Goal: Task Accomplishment & Management: Use online tool/utility

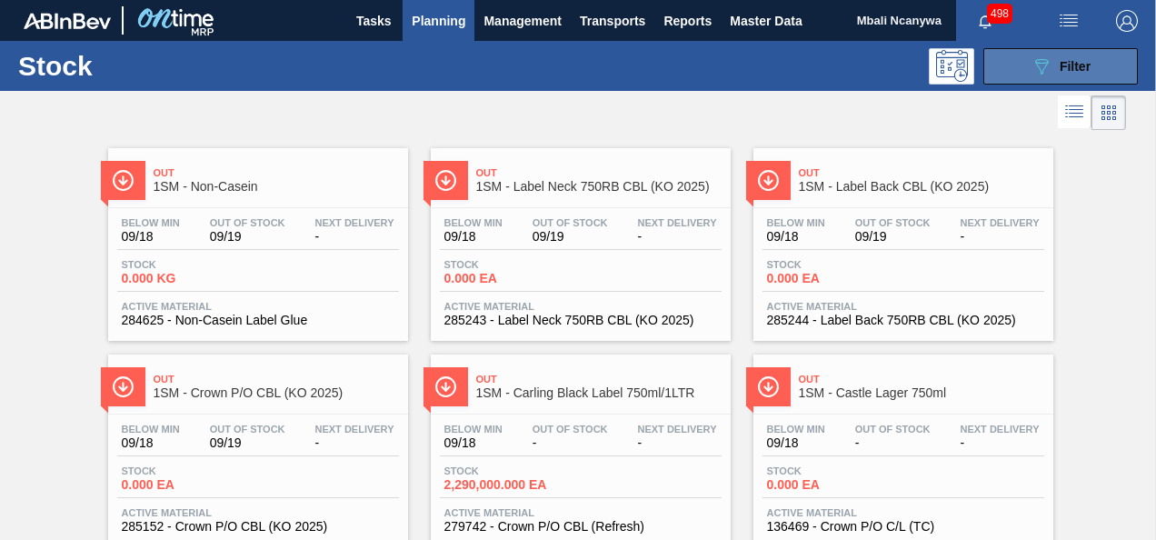
click at [1023, 64] on button "089F7B8B-B2A5-4AFE-B5C0-19BA573D28AC Filter" at bounding box center [1061, 66] width 155 height 36
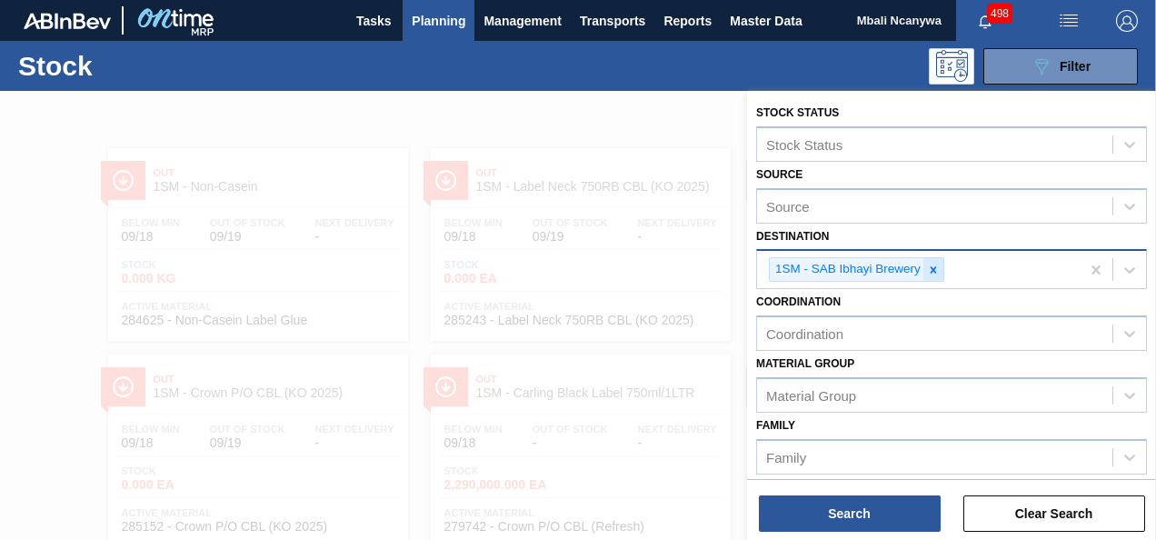
click at [930, 267] on icon at bounding box center [933, 270] width 13 height 13
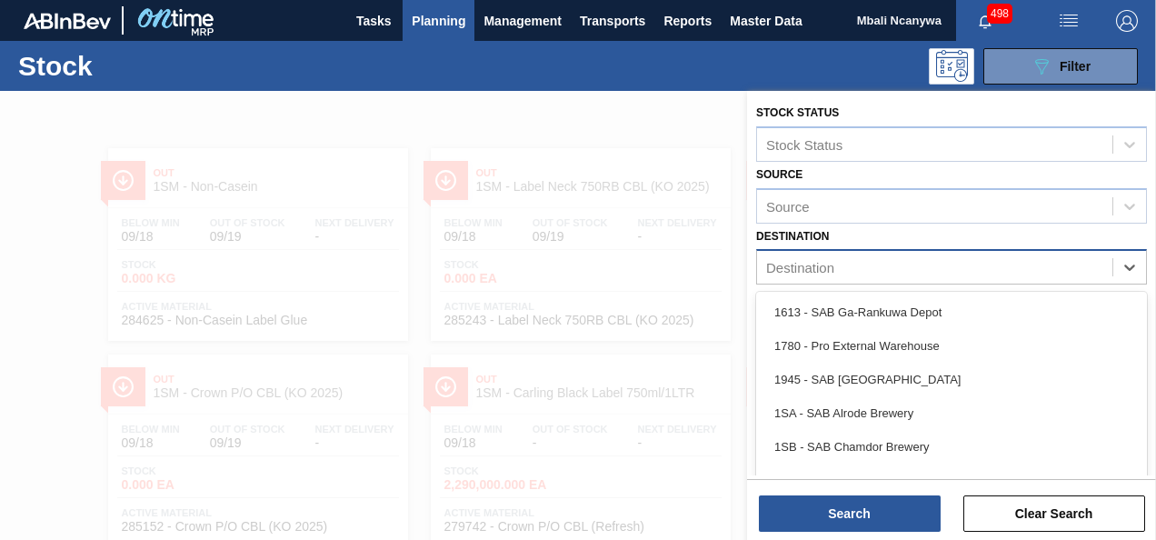
click at [920, 269] on div "Destination" at bounding box center [934, 268] width 355 height 26
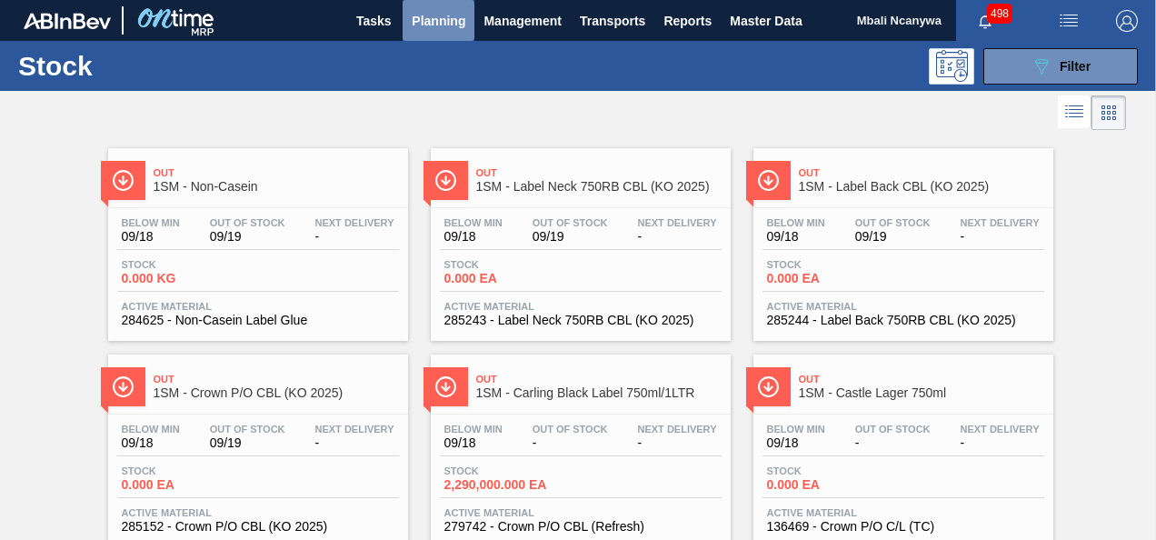
click at [445, 29] on span "Planning" at bounding box center [439, 21] width 54 height 22
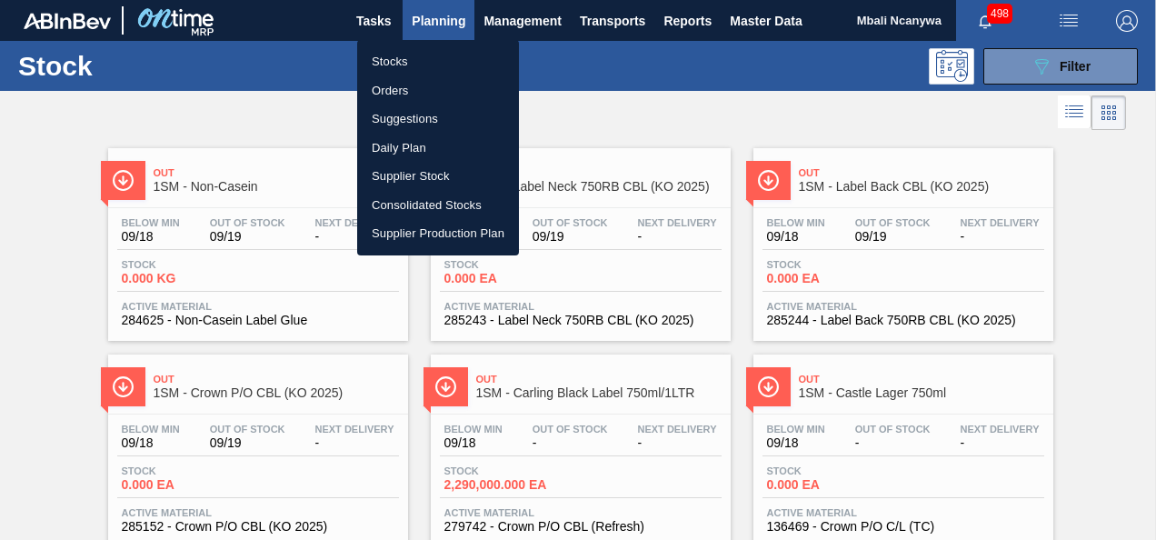
click at [414, 87] on li "Orders" at bounding box center [438, 90] width 162 height 29
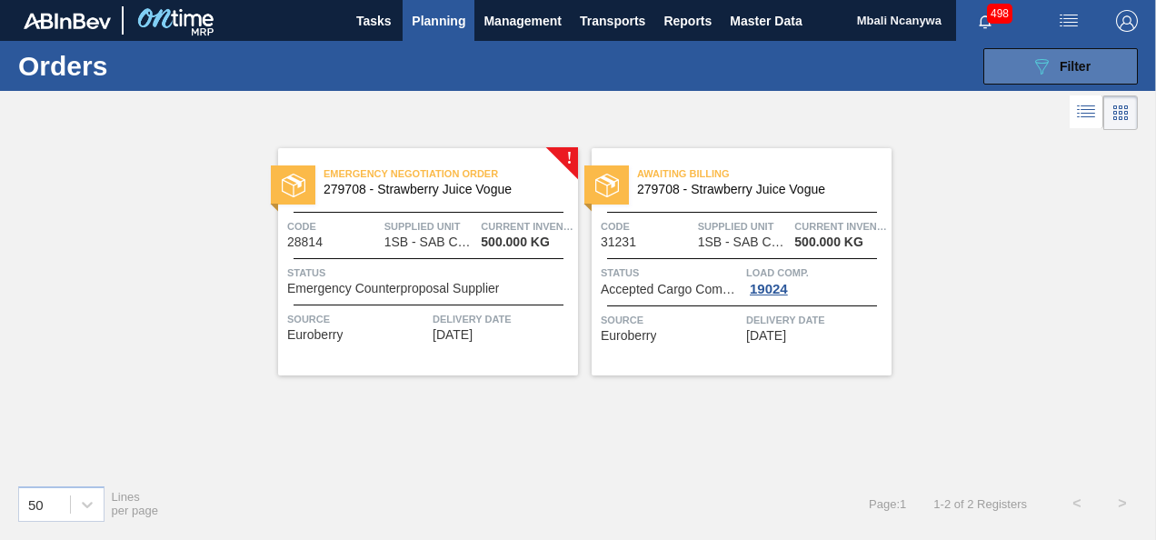
click at [1020, 65] on button "089F7B8B-B2A5-4AFE-B5C0-19BA573D28AC Filter" at bounding box center [1061, 66] width 155 height 36
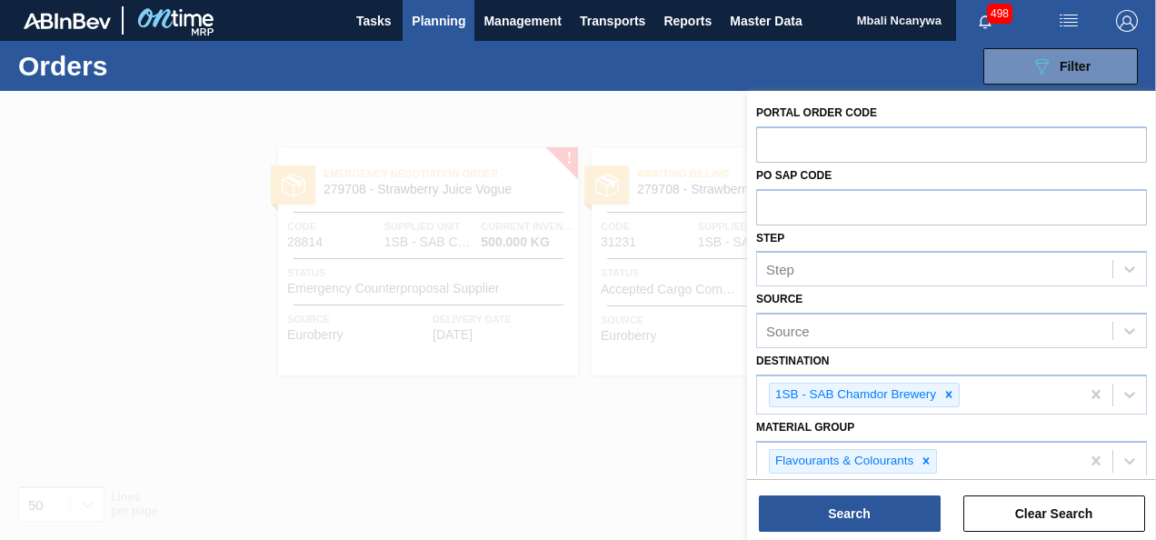
click at [564, 135] on div at bounding box center [578, 361] width 1156 height 540
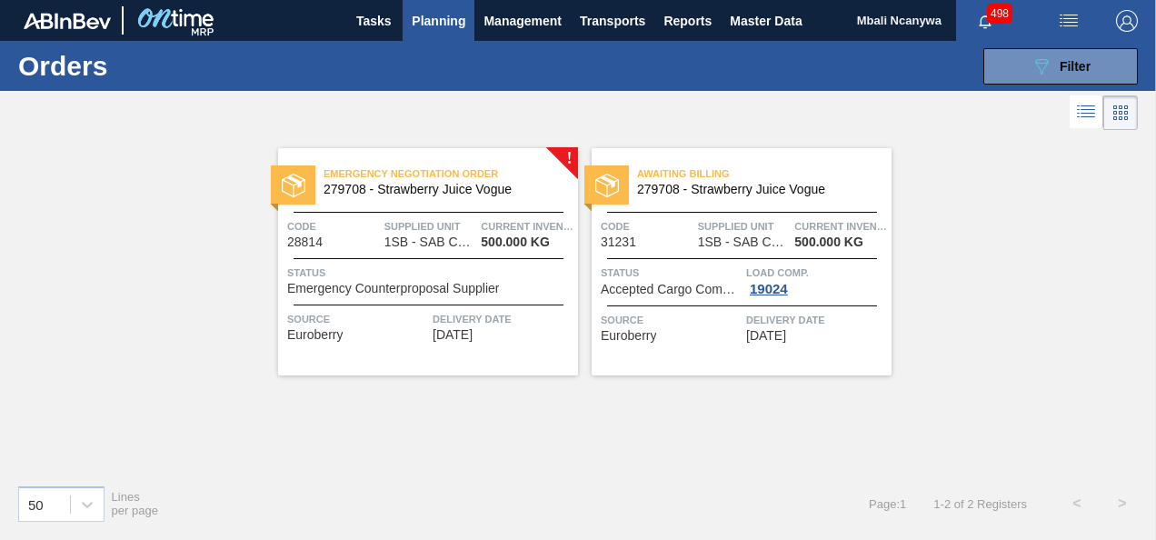
click at [427, 20] on span "Planning" at bounding box center [439, 21] width 54 height 22
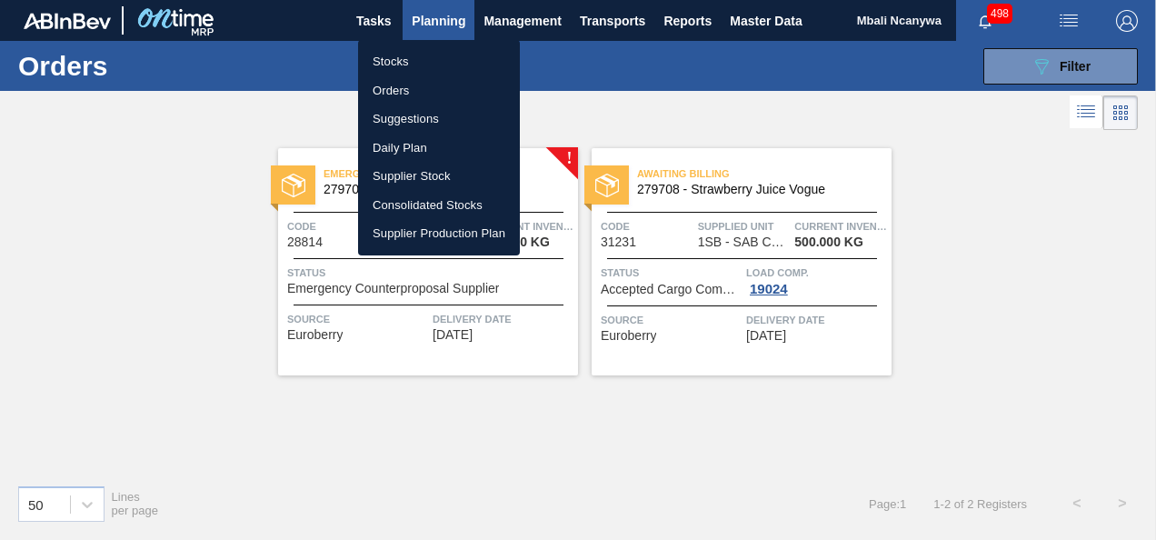
click at [508, 23] on div at bounding box center [578, 270] width 1156 height 540
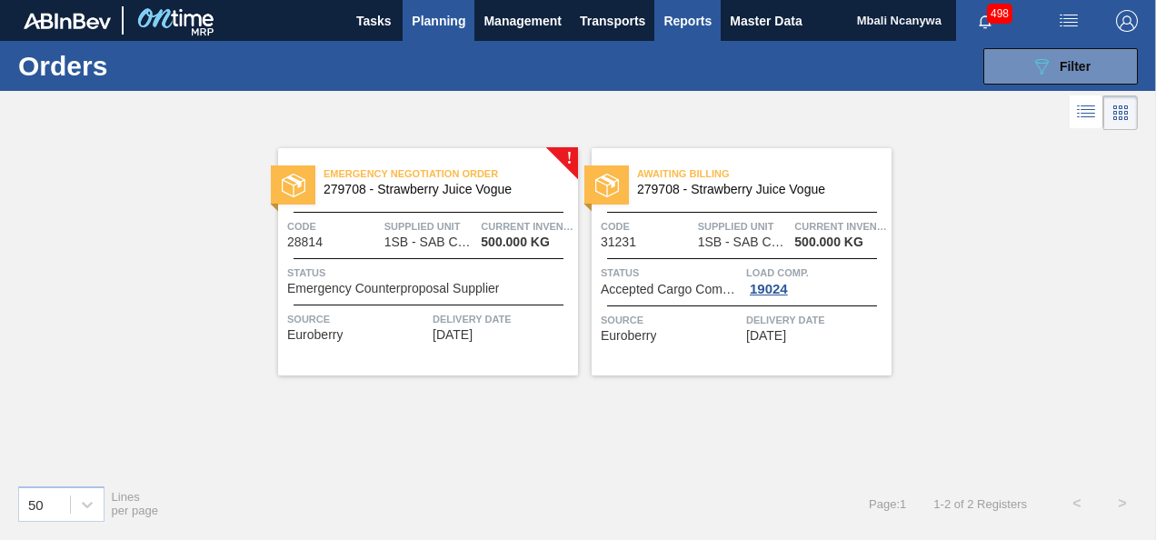
click at [668, 18] on span "Reports" at bounding box center [688, 21] width 48 height 22
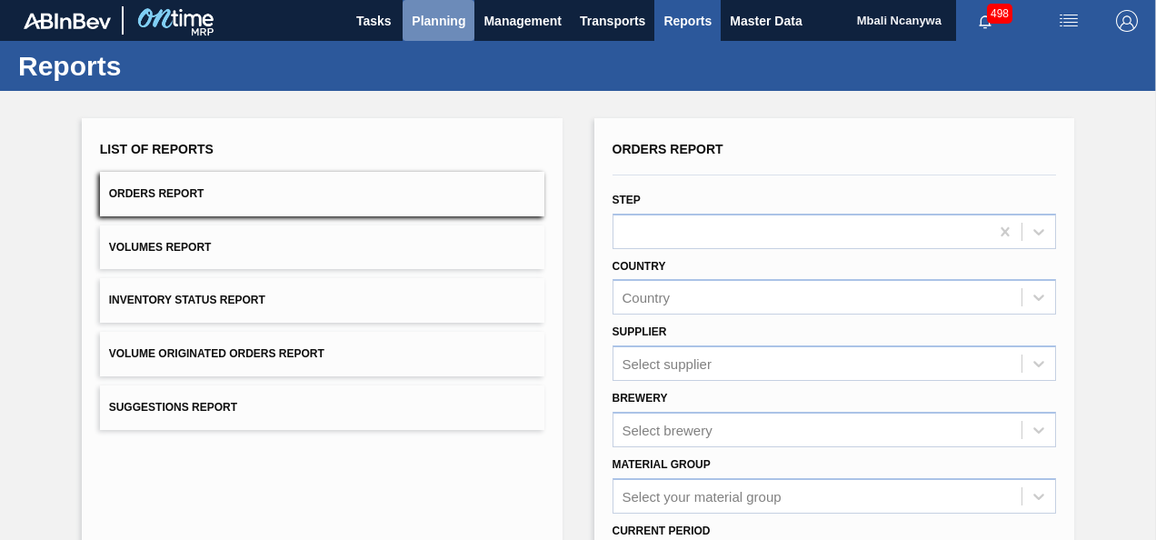
click at [431, 30] on span "Planning" at bounding box center [439, 21] width 54 height 22
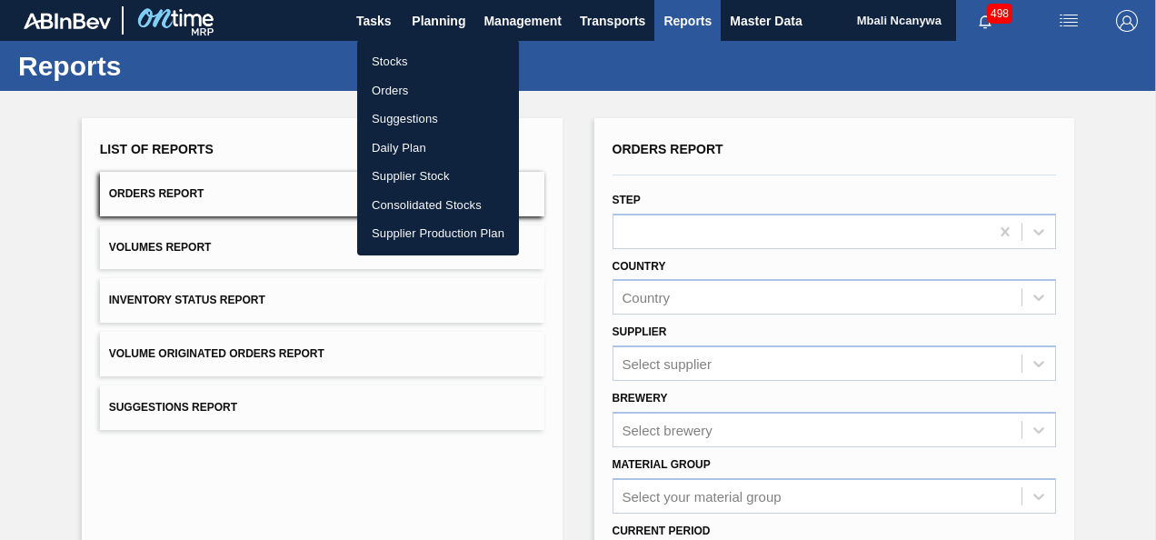
click at [409, 87] on li "Orders" at bounding box center [438, 90] width 162 height 29
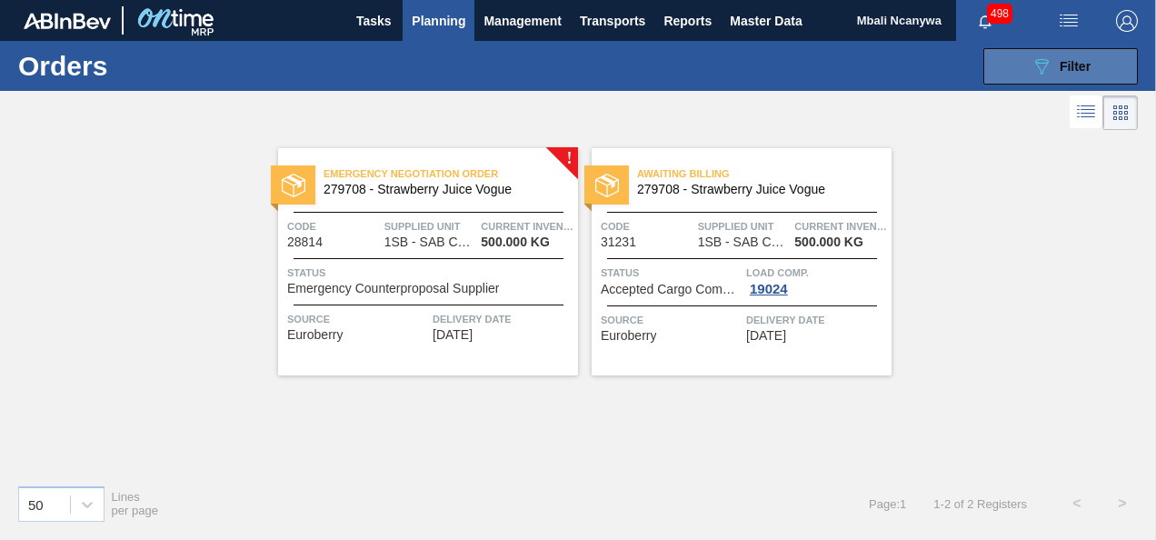
click at [1101, 62] on button "089F7B8B-B2A5-4AFE-B5C0-19BA573D28AC Filter" at bounding box center [1061, 66] width 155 height 36
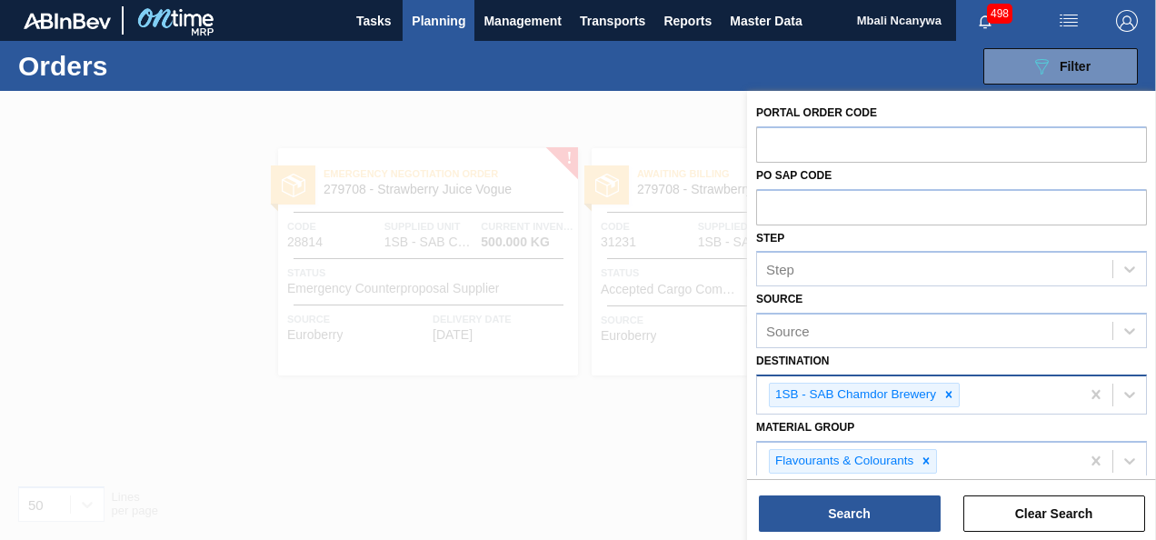
scroll to position [182, 0]
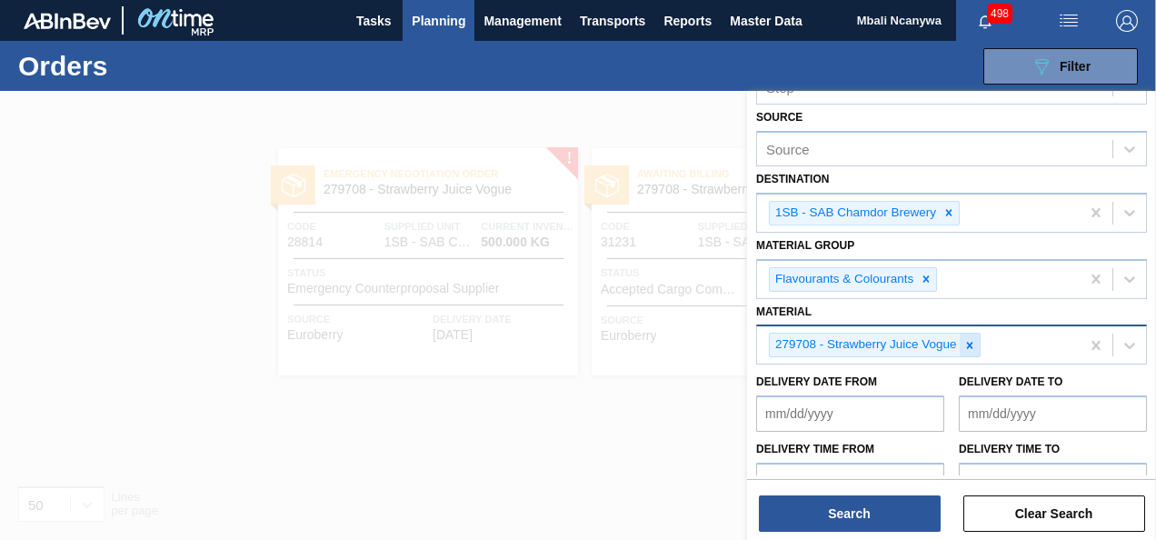
click at [972, 344] on icon at bounding box center [970, 345] width 13 height 13
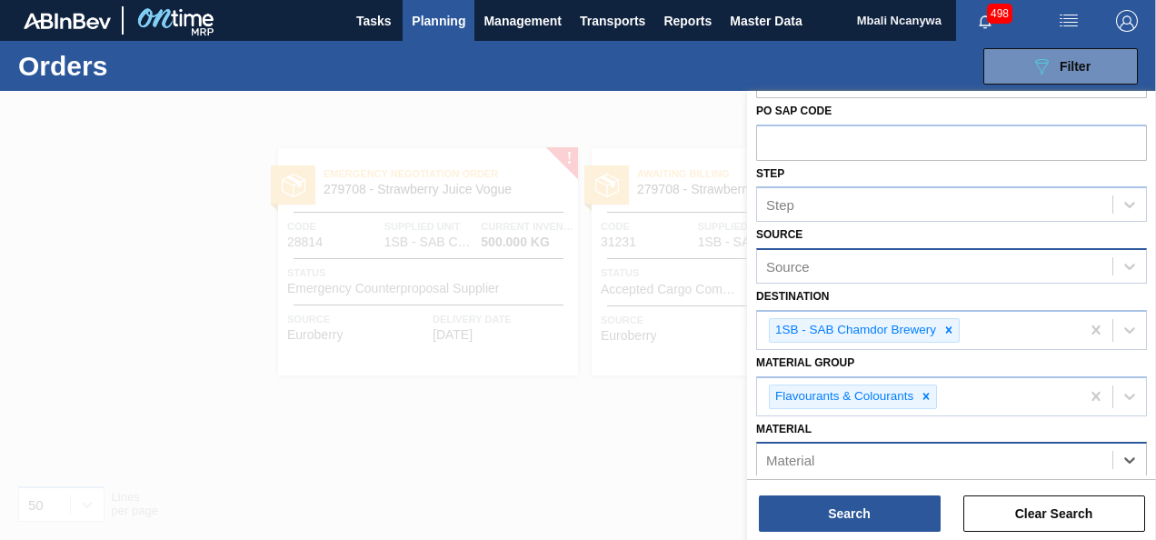
scroll to position [91, 0]
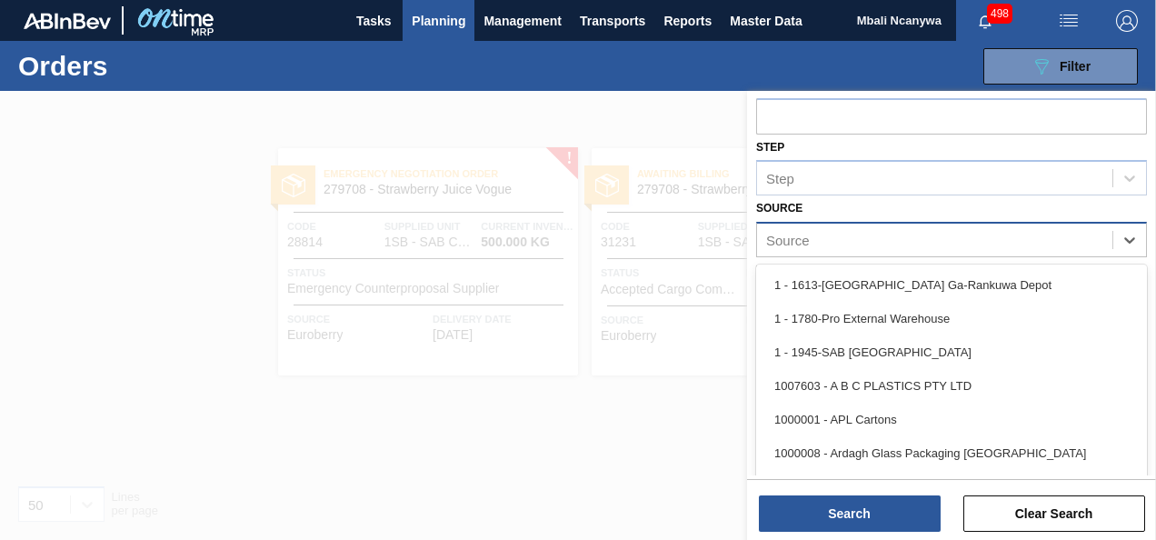
click at [854, 232] on div "Source" at bounding box center [934, 240] width 355 height 26
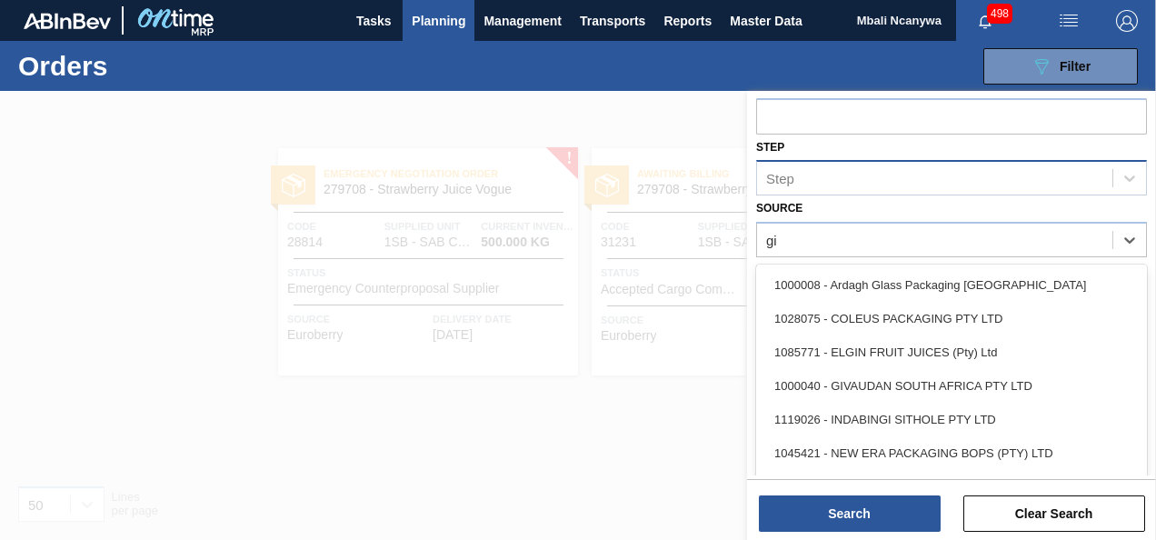
type input "giv"
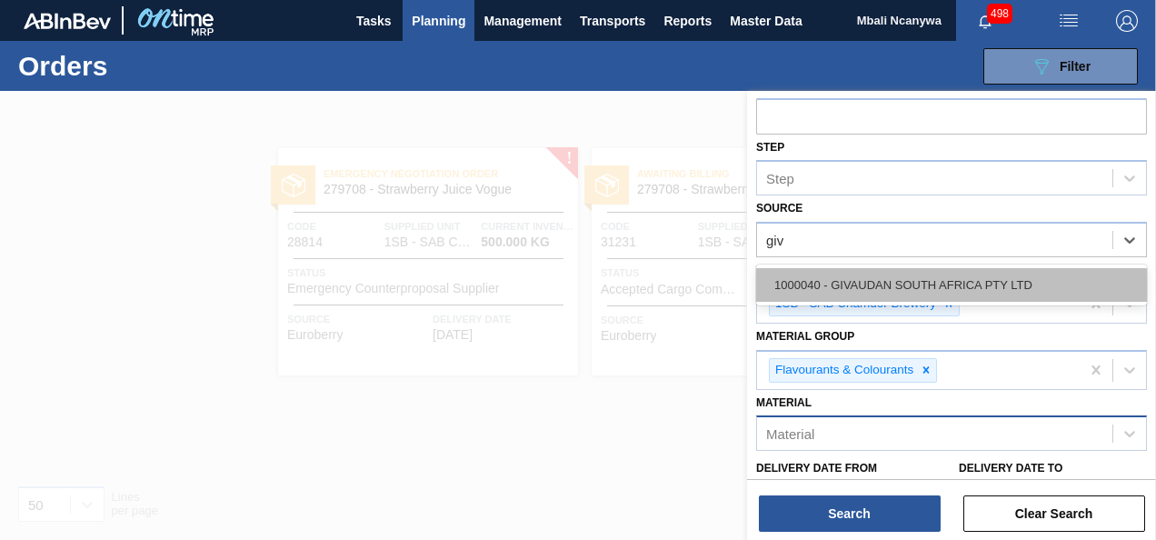
click at [902, 284] on div "1000040 - GIVAUDAN SOUTH AFRICA PTY LTD" at bounding box center [951, 285] width 391 height 34
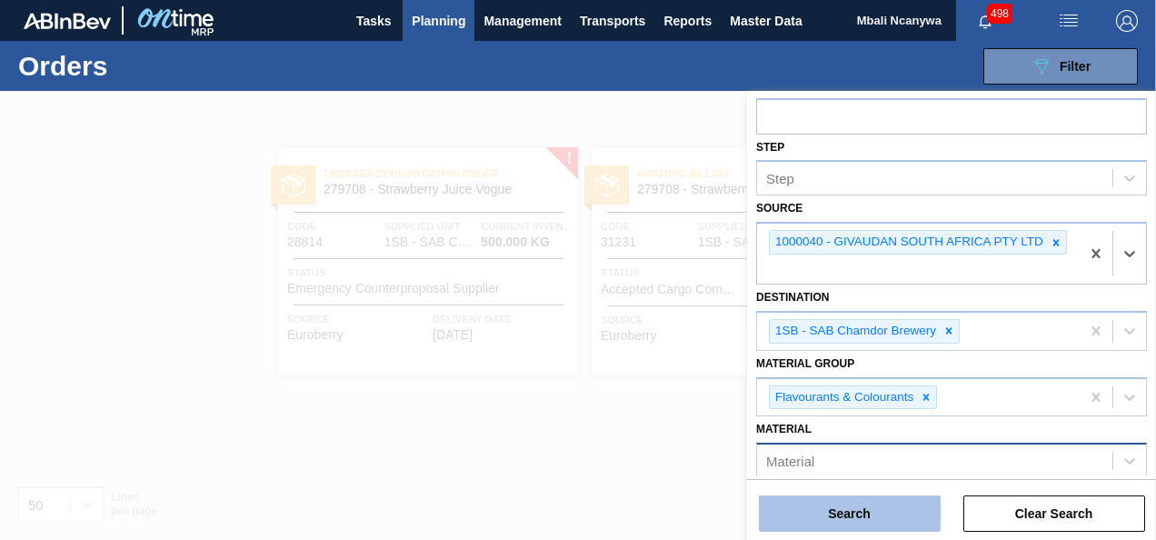
click at [884, 520] on button "Search" at bounding box center [850, 513] width 182 height 36
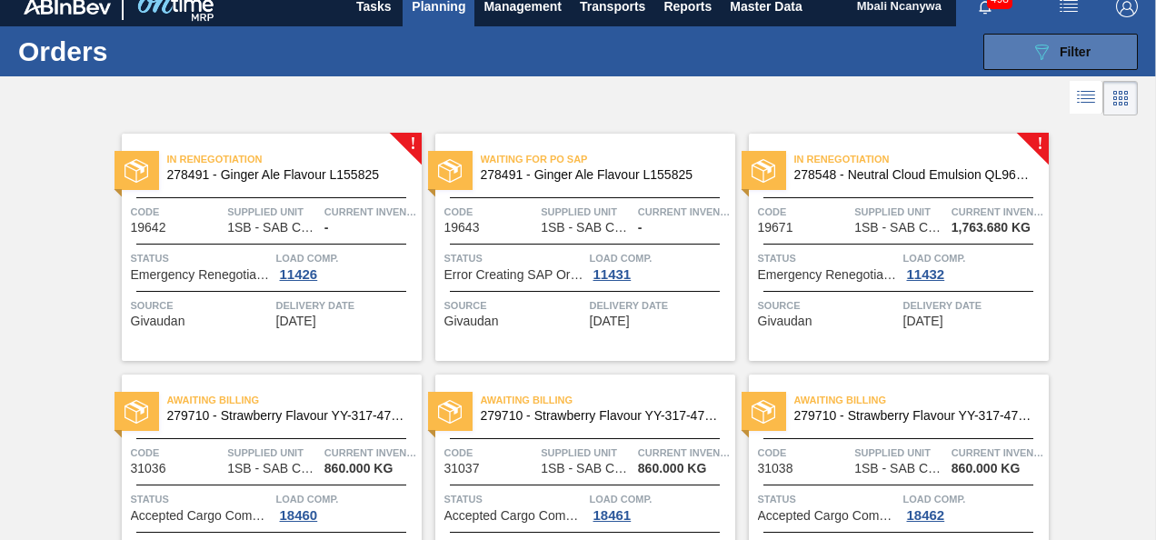
scroll to position [0, 0]
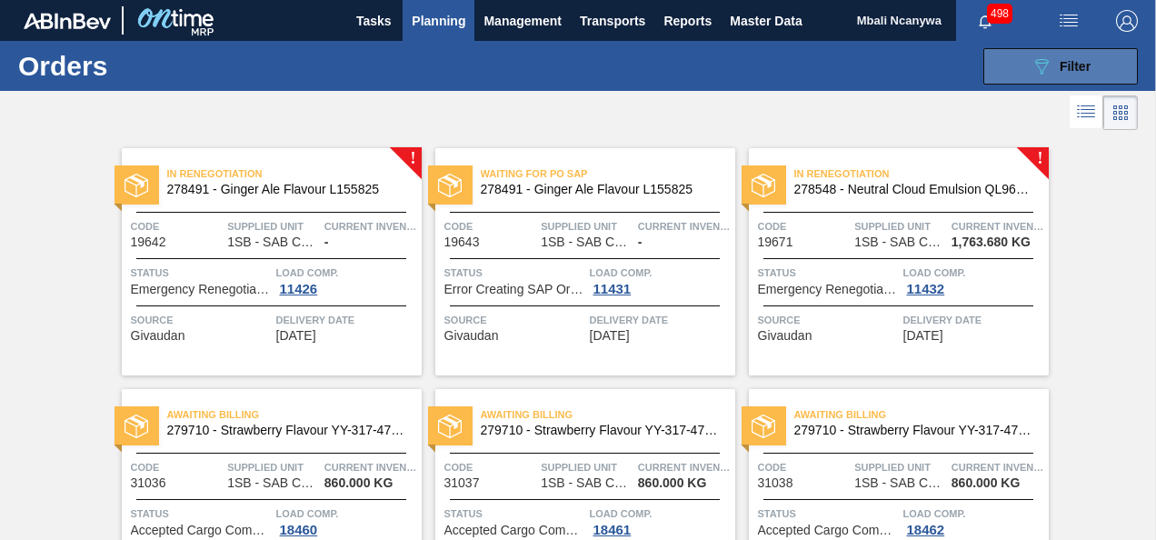
click at [1011, 66] on button "089F7B8B-B2A5-4AFE-B5C0-19BA573D28AC Filter" at bounding box center [1061, 66] width 155 height 36
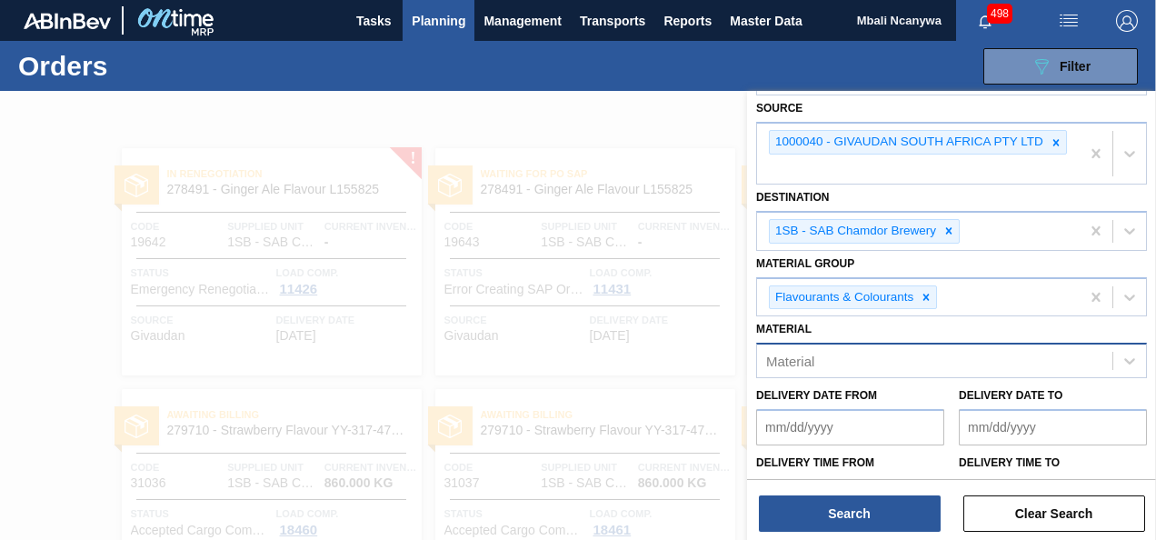
scroll to position [255, 0]
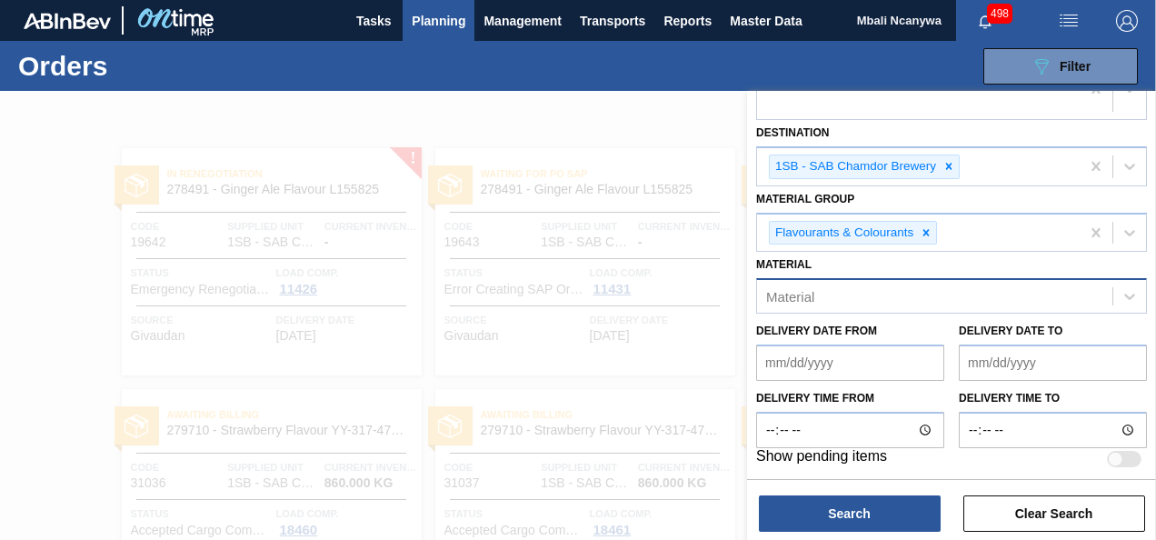
click at [884, 366] on from "Delivery Date from" at bounding box center [850, 363] width 188 height 36
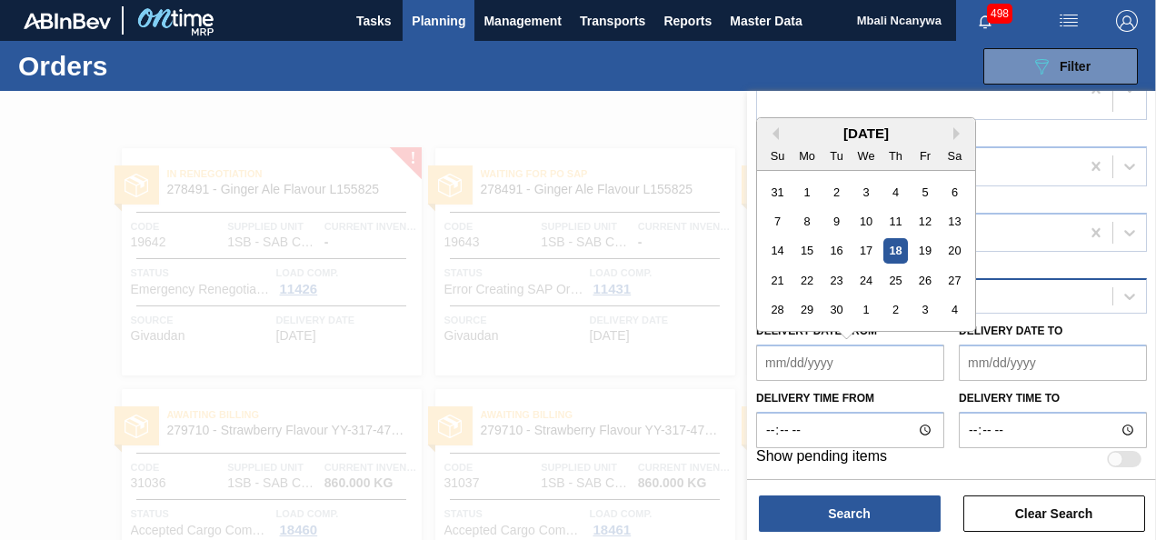
click at [1027, 345] on to "Delivery Date to" at bounding box center [1053, 363] width 188 height 36
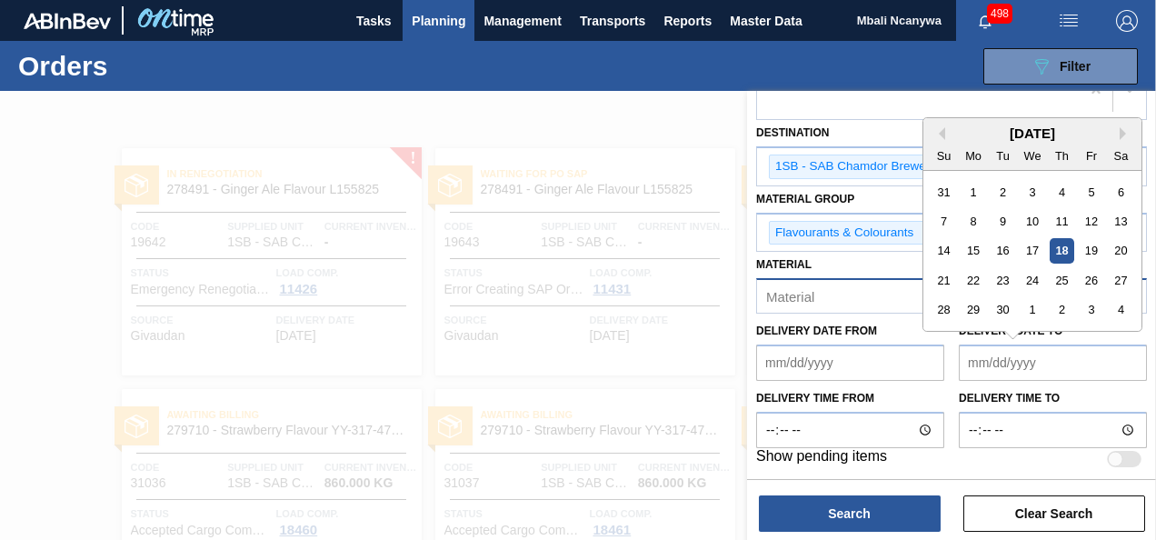
drag, startPoint x: 827, startPoint y: 376, endPoint x: 817, endPoint y: 362, distance: 17.7
click at [825, 375] on from "Delivery Date from" at bounding box center [850, 363] width 188 height 36
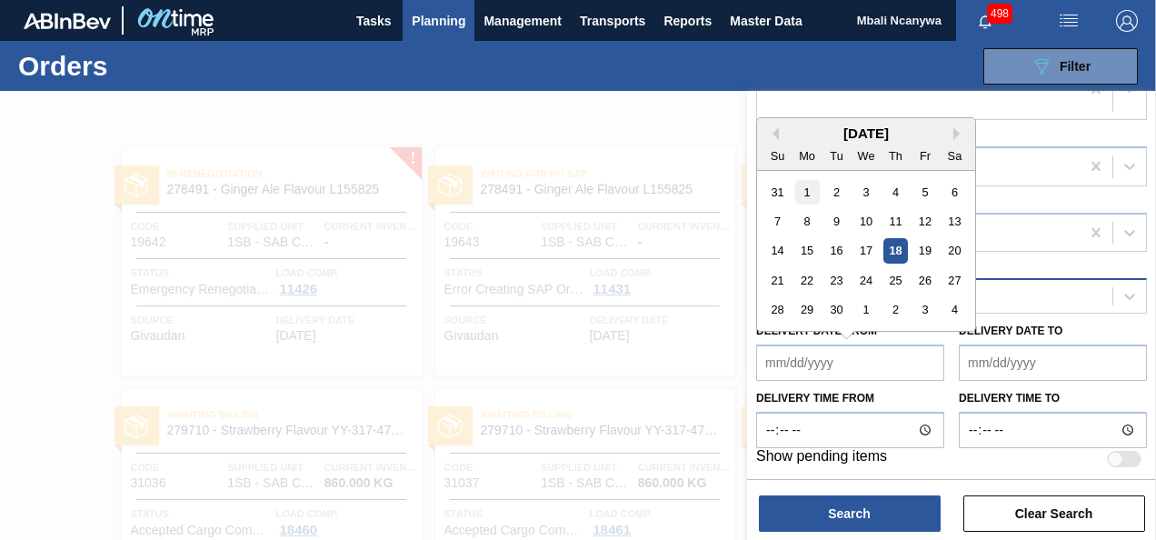
click at [807, 189] on div "1" at bounding box center [807, 192] width 25 height 25
type from "[DATE]"
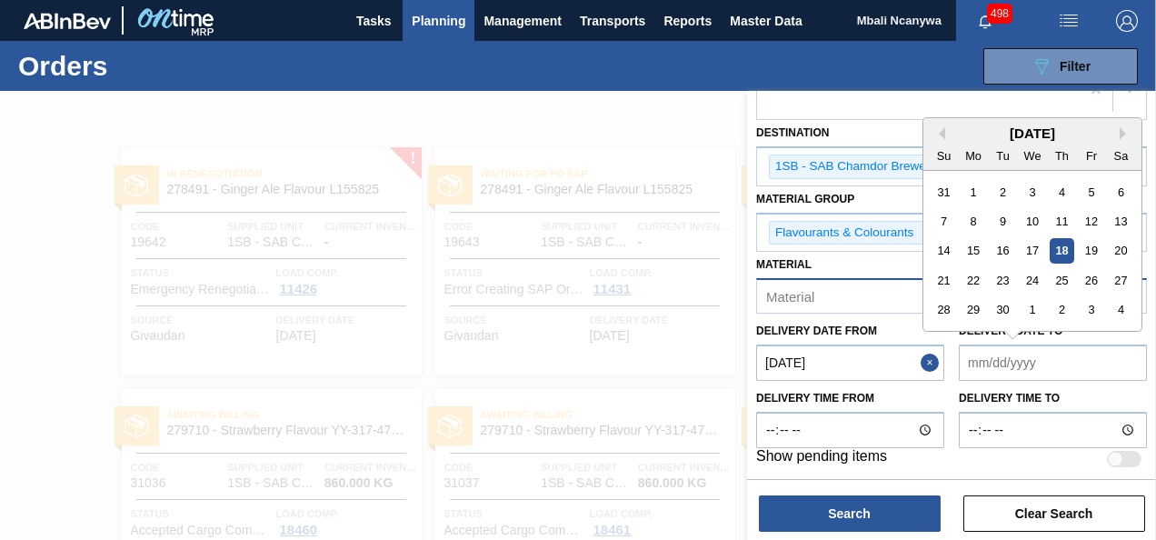
click at [1107, 356] on to "Delivery Date to" at bounding box center [1053, 363] width 188 height 36
click at [1064, 245] on div "18" at bounding box center [1062, 251] width 25 height 25
type to "[DATE]"
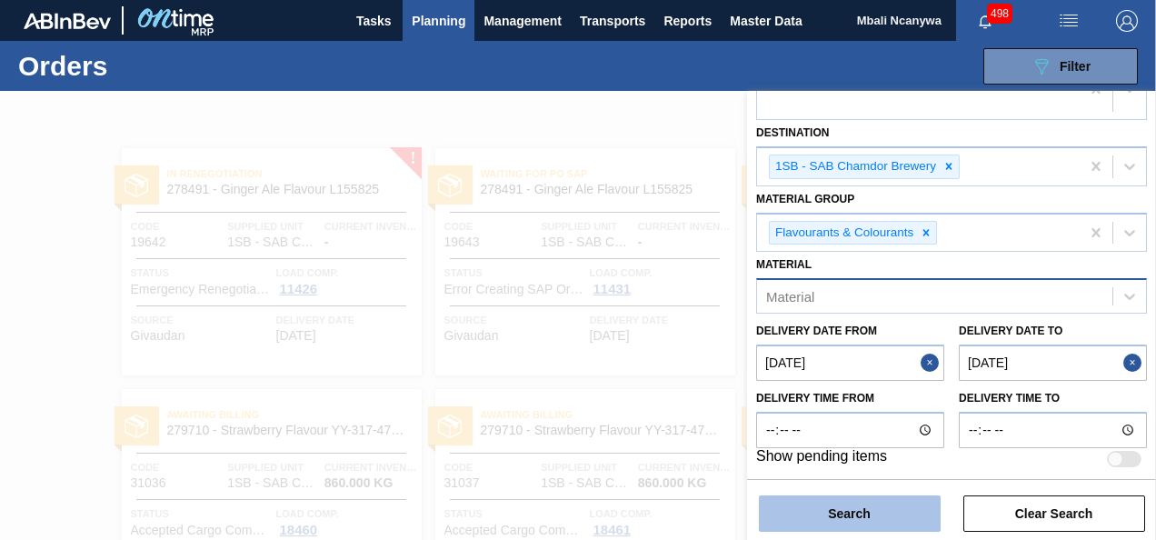
click at [814, 511] on button "Search" at bounding box center [850, 513] width 182 height 36
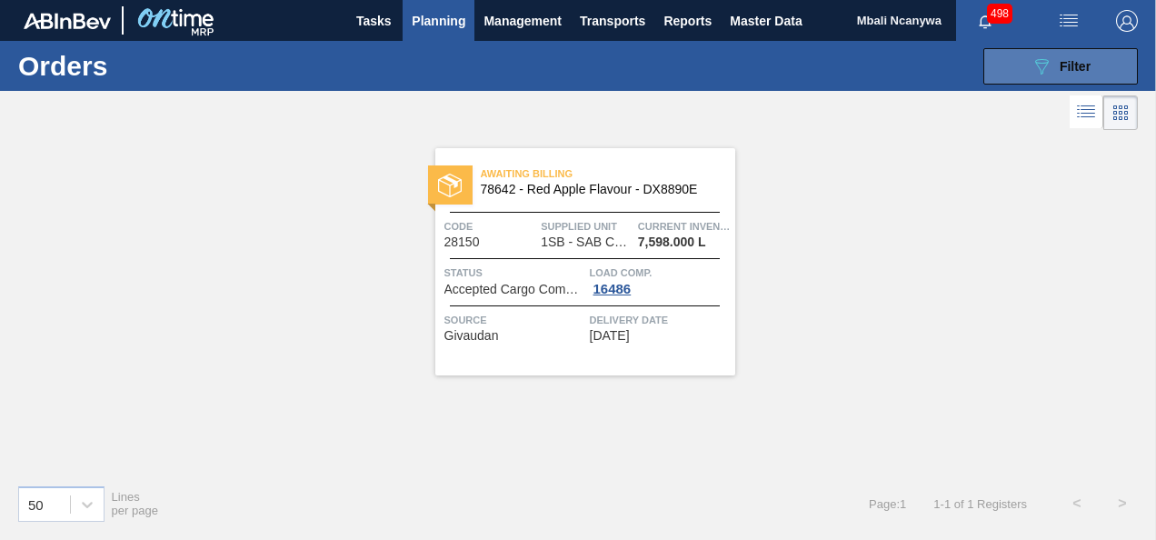
click at [1016, 61] on button "089F7B8B-B2A5-4AFE-B5C0-19BA573D28AC Filter" at bounding box center [1061, 66] width 155 height 36
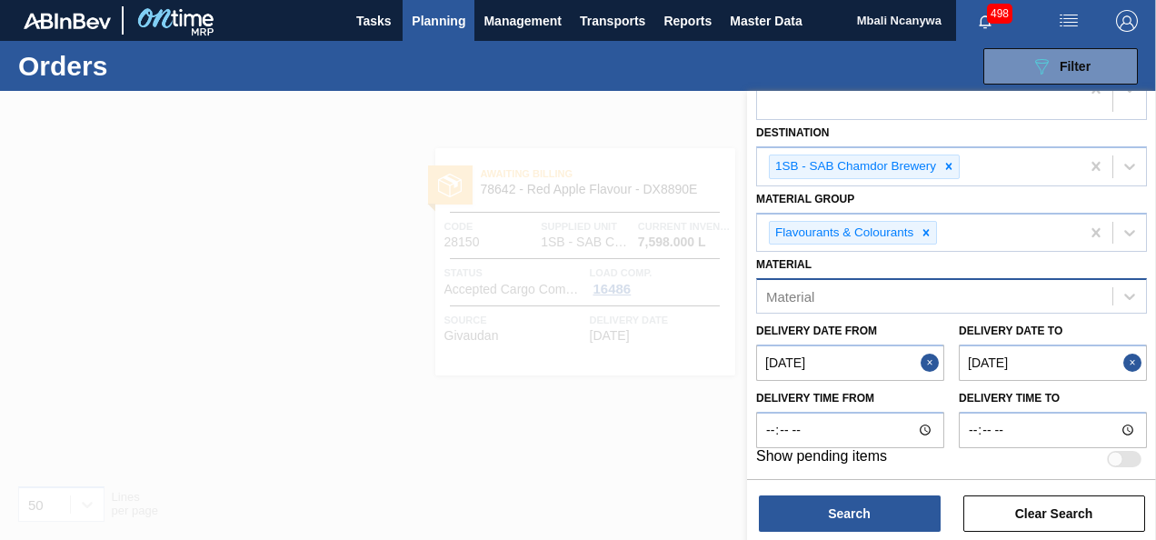
click at [925, 357] on button "Close" at bounding box center [933, 363] width 24 height 36
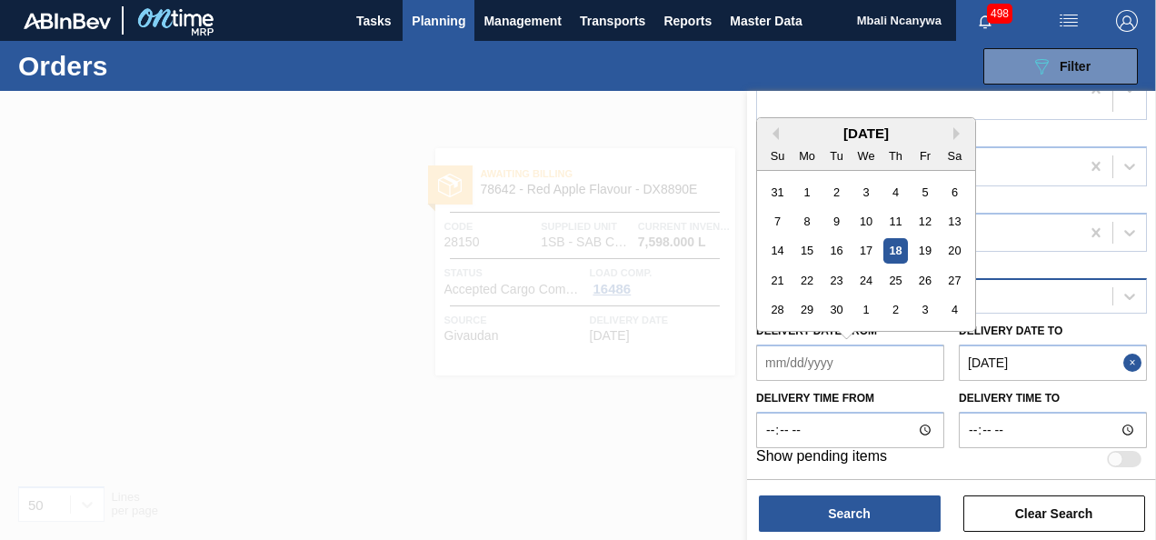
click at [844, 365] on from "Delivery Date from" at bounding box center [850, 363] width 188 height 36
click at [834, 126] on div "[DATE]" at bounding box center [866, 132] width 218 height 15
click at [781, 360] on from "Delivery Date from" at bounding box center [850, 363] width 188 height 36
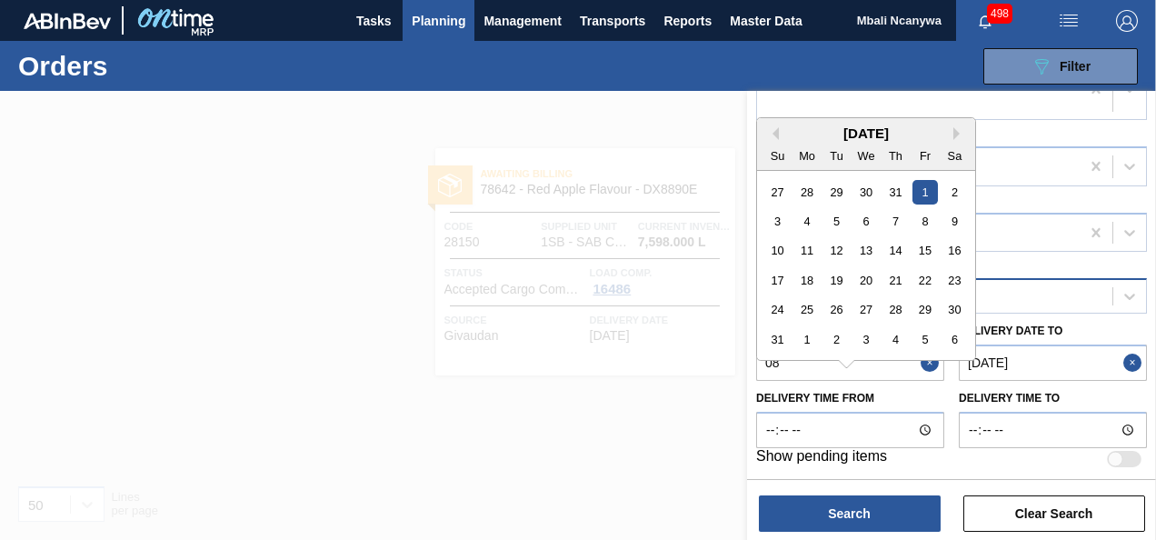
click at [923, 187] on div "1" at bounding box center [925, 192] width 25 height 25
type from "[DATE]"
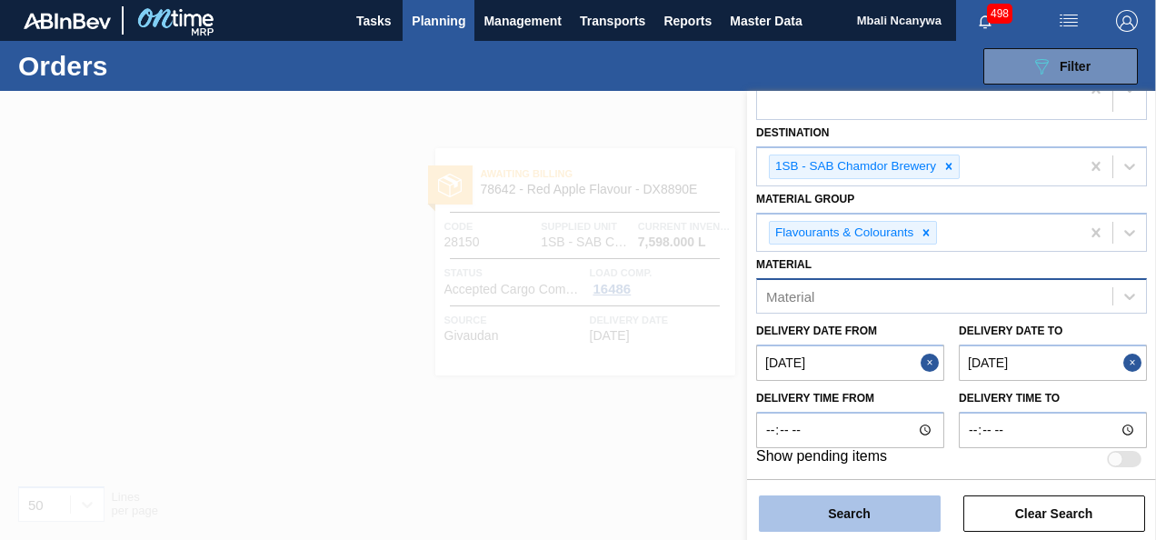
click at [864, 525] on button "Search" at bounding box center [850, 513] width 182 height 36
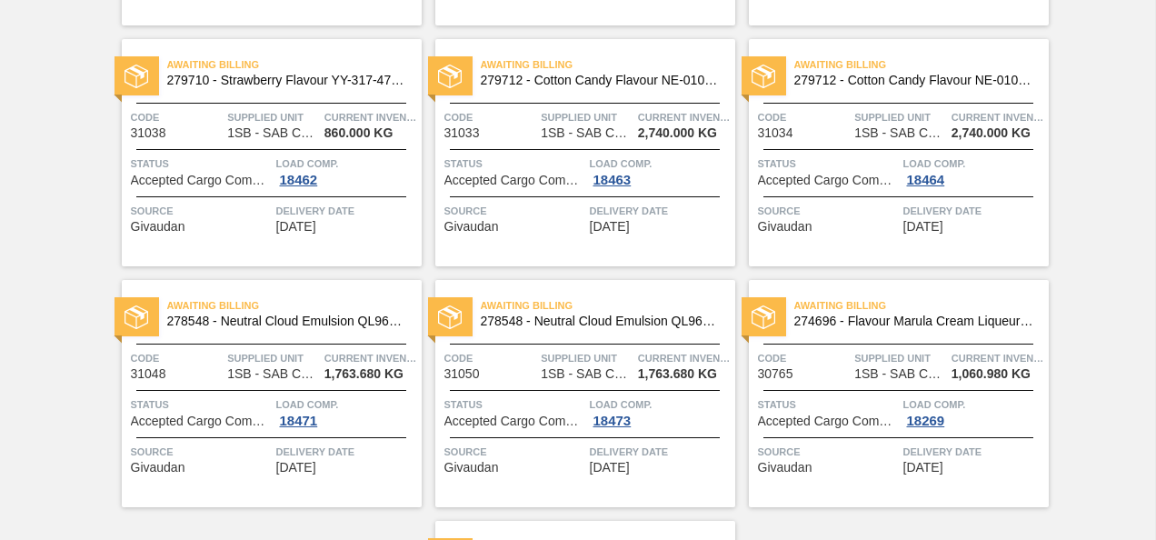
scroll to position [352, 0]
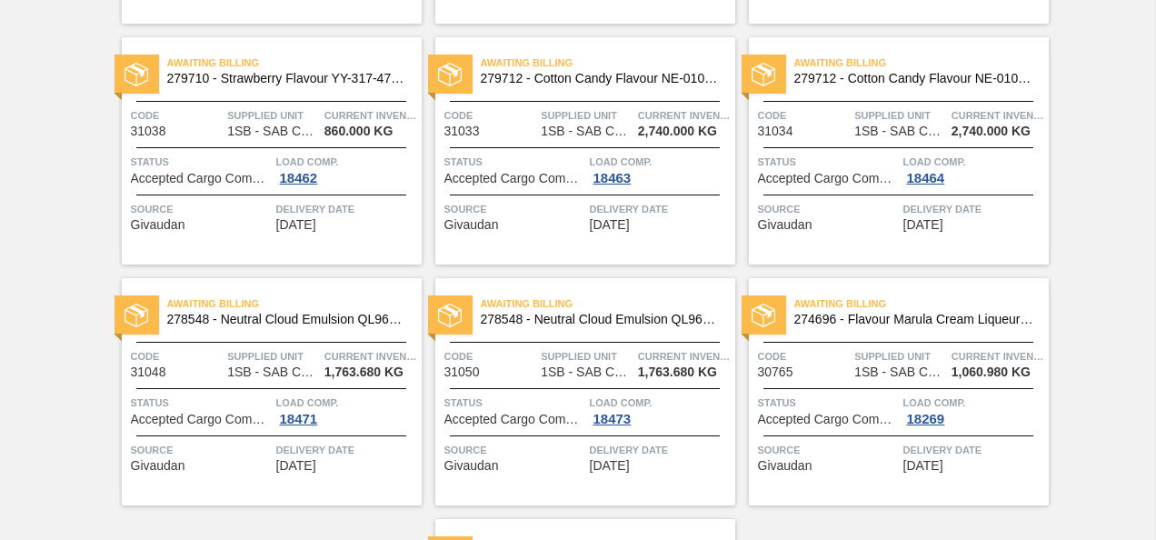
click at [894, 318] on span "274696 - Flavour Marula Cream Liqueur L-046116" at bounding box center [914, 320] width 240 height 14
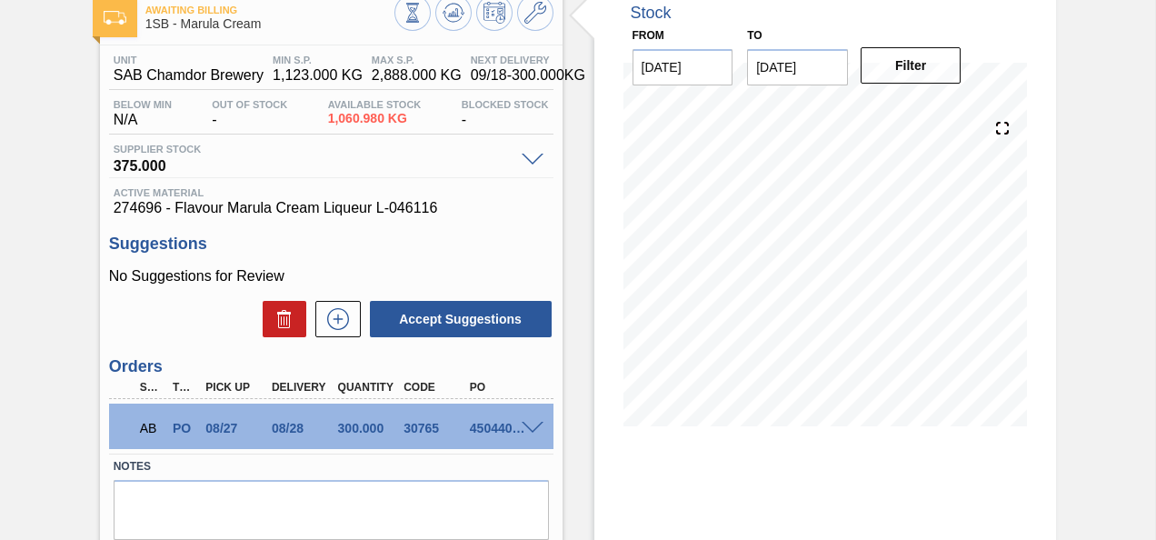
scroll to position [242, 0]
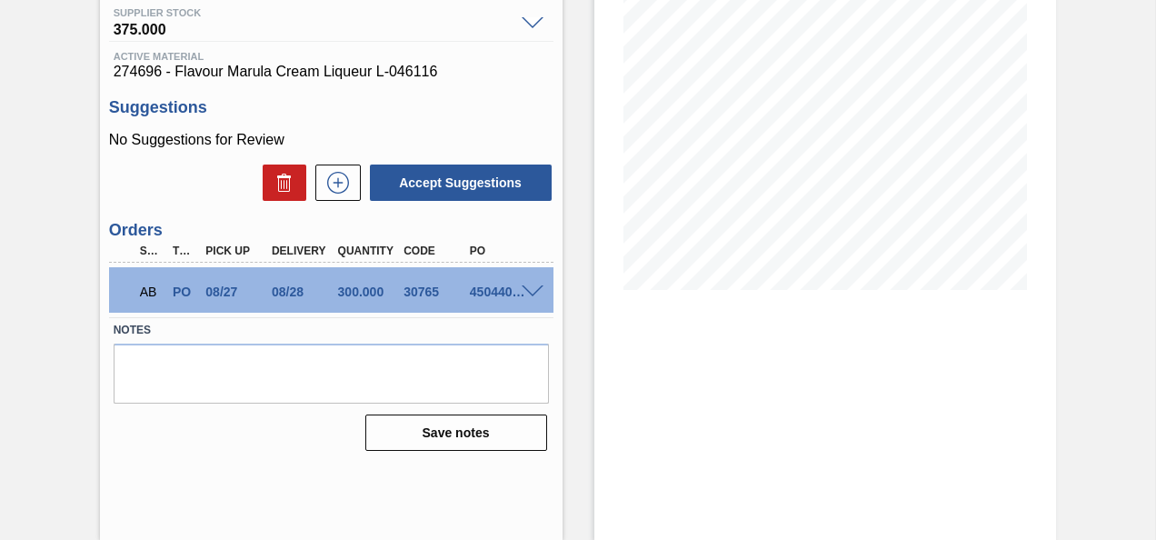
click at [538, 293] on span at bounding box center [533, 292] width 22 height 14
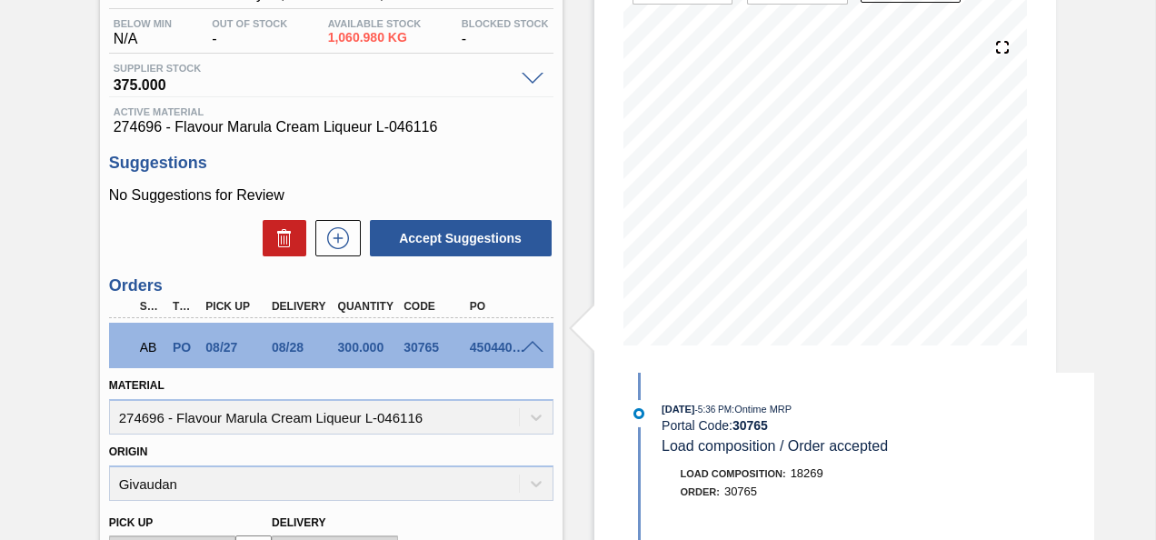
scroll to position [0, 0]
